Goal: Navigation & Orientation: Find specific page/section

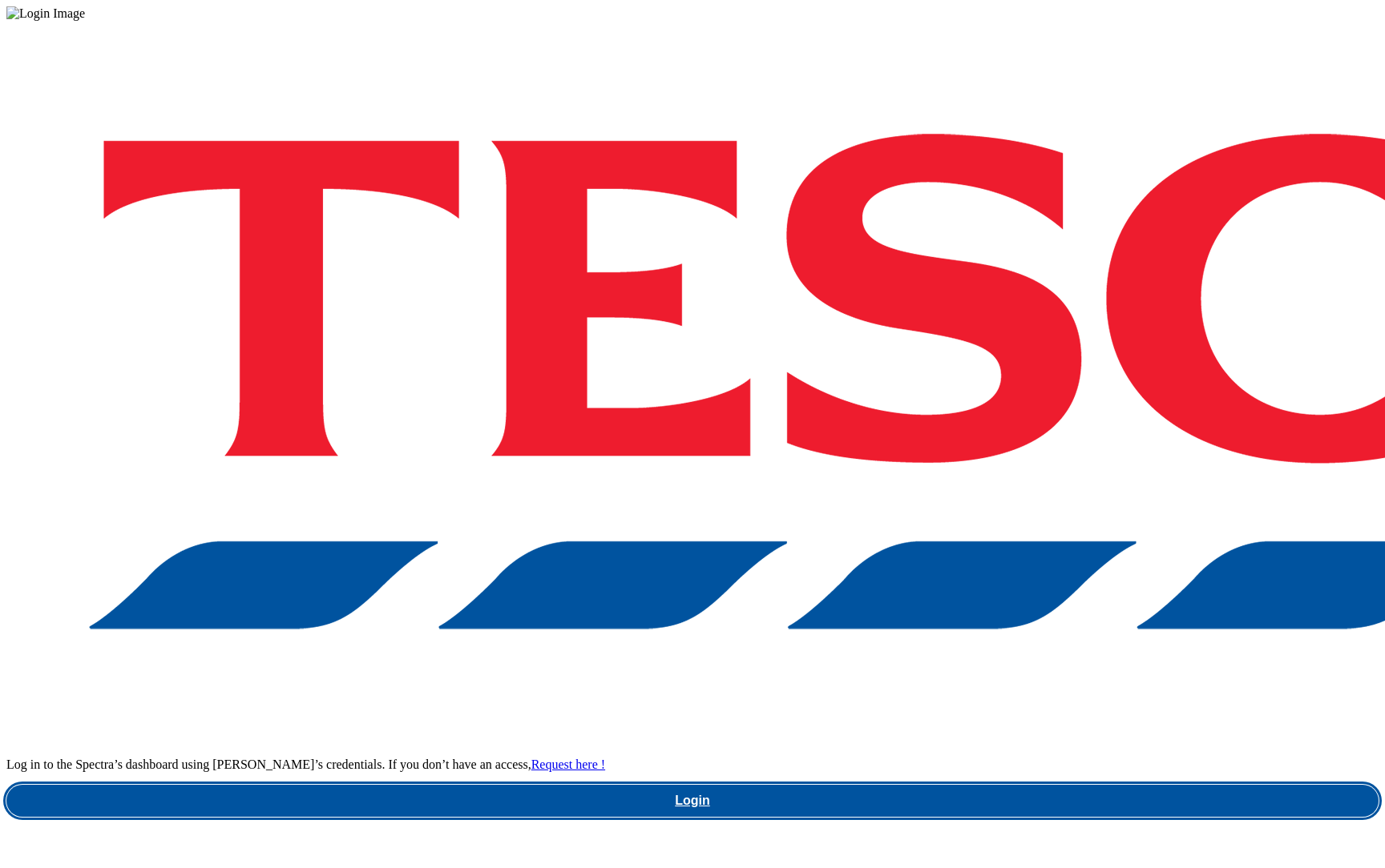
click at [1027, 785] on link "Login" at bounding box center [692, 800] width 1372 height 32
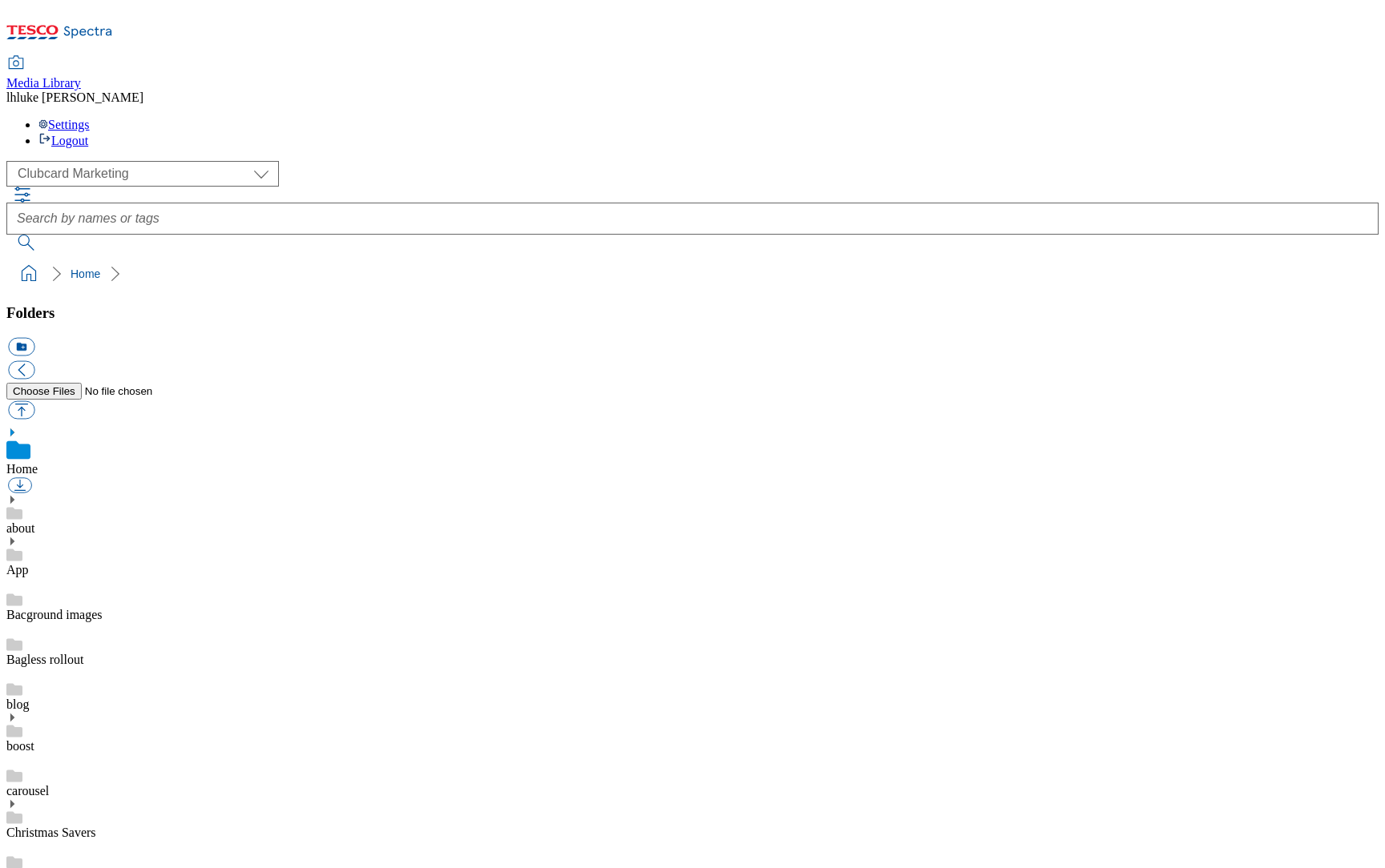
scroll to position [10, 0]
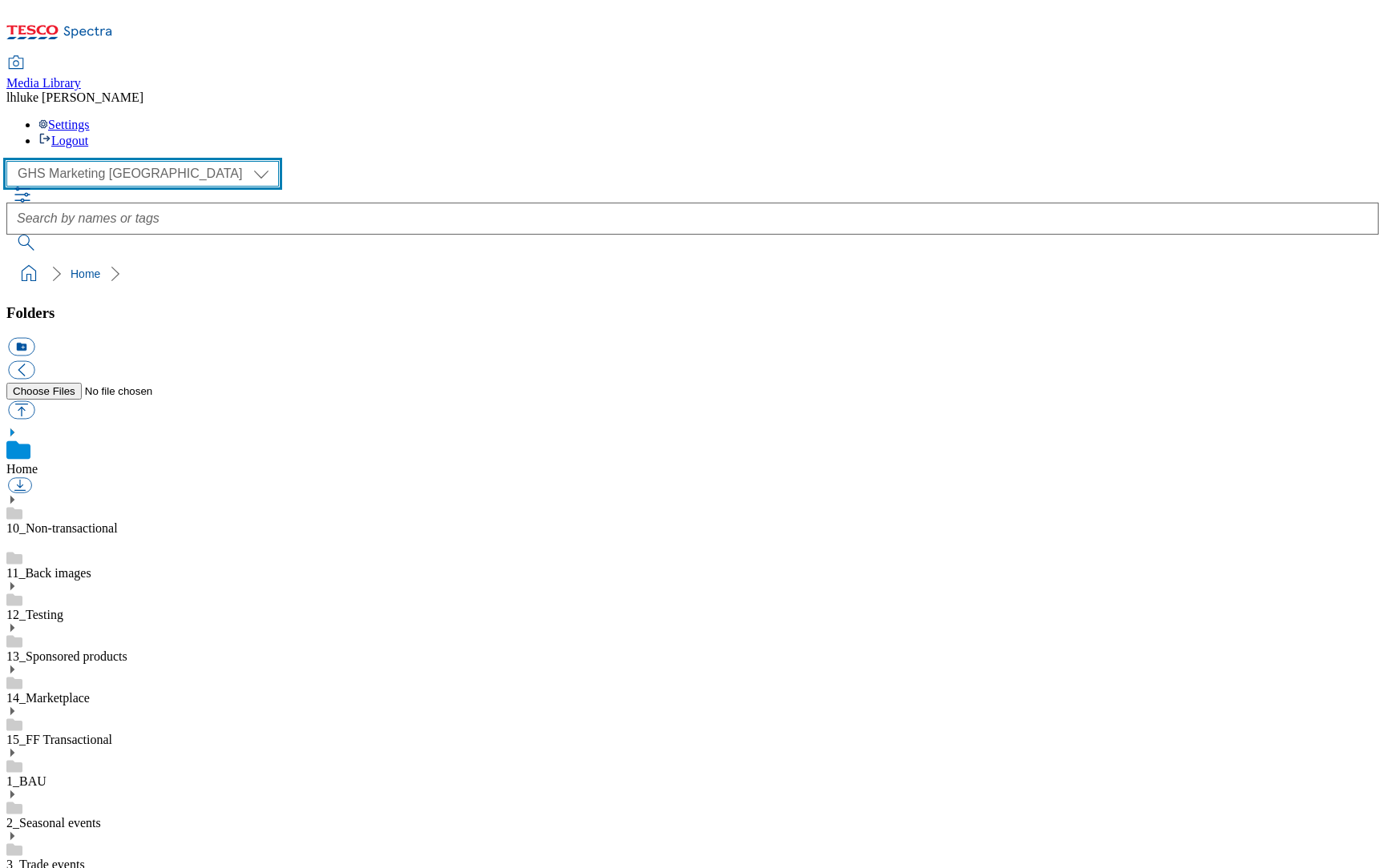
select select "flare-clubcard-mktg"
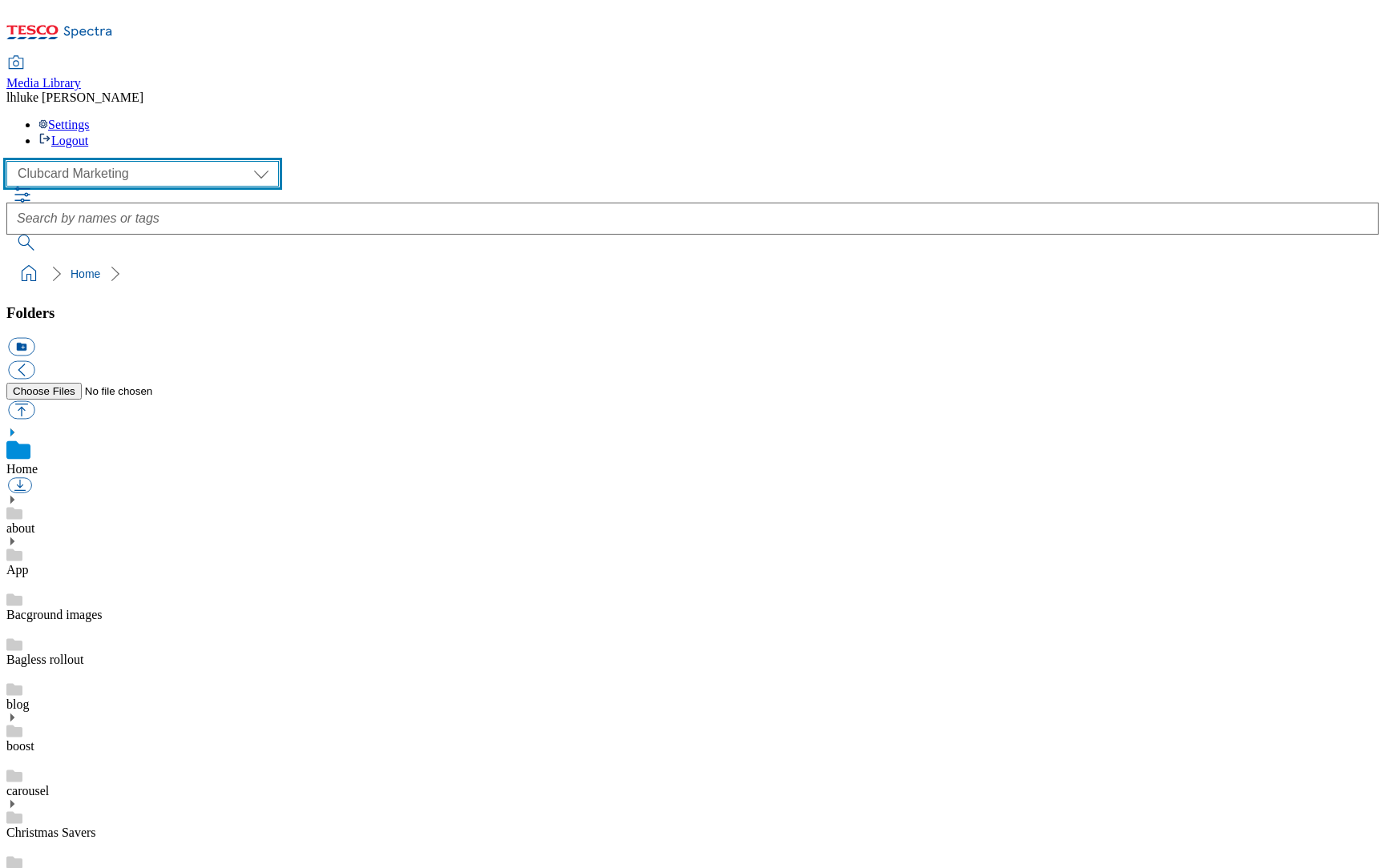
scroll to position [447, 0]
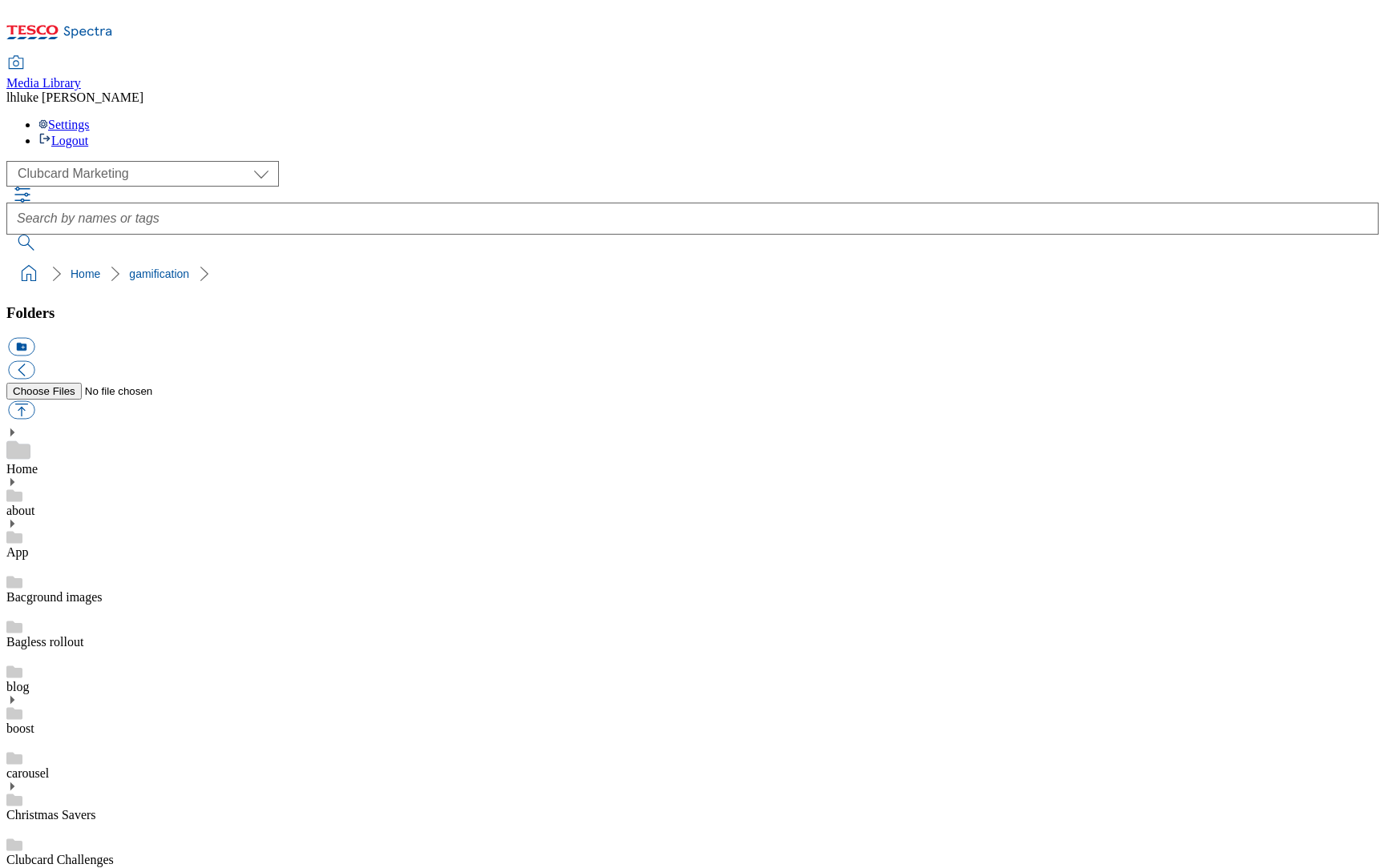
drag, startPoint x: 6, startPoint y: 160, endPoint x: 305, endPoint y: 162, distance: 299.0
click at [305, 259] on nav "Home gamification 2025 eStamp_Pampers" at bounding box center [692, 274] width 1372 height 31
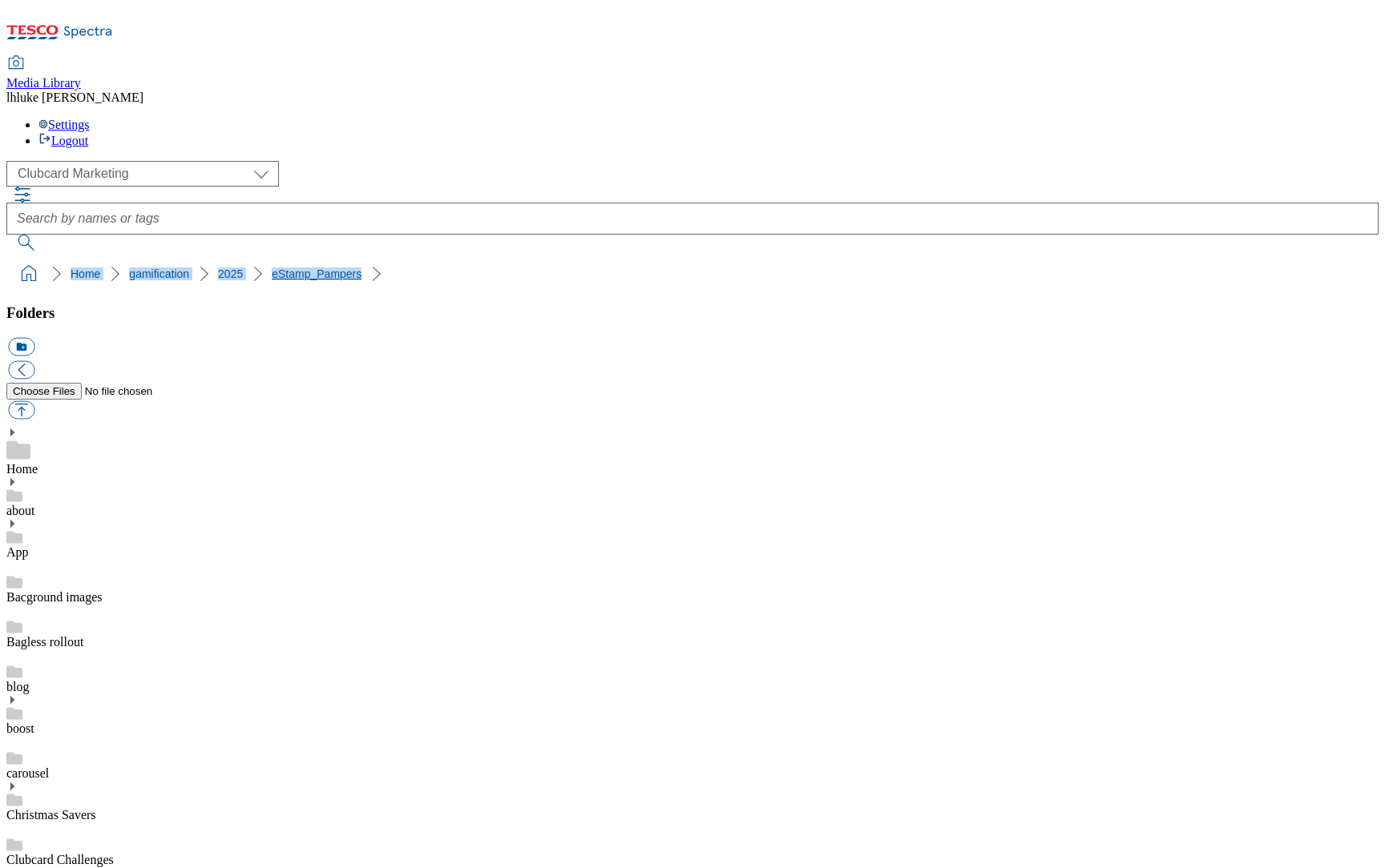
copy ol "Home gamification 2025 eStamp_Pampers"
